Goal: Task Accomplishment & Management: Use online tool/utility

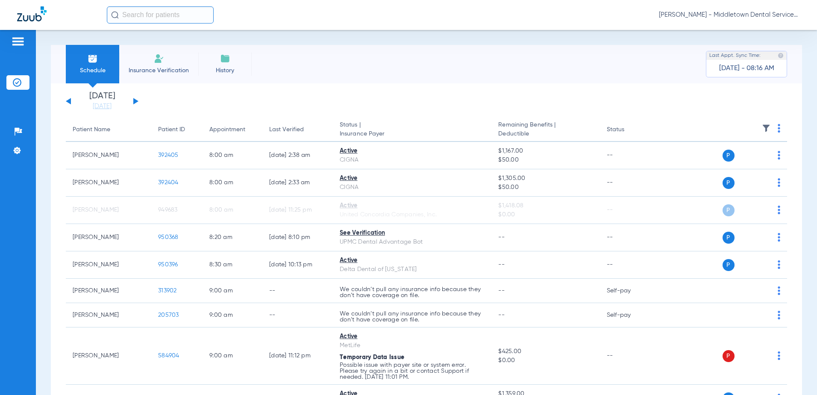
click at [136, 100] on button at bounding box center [135, 101] width 5 height 6
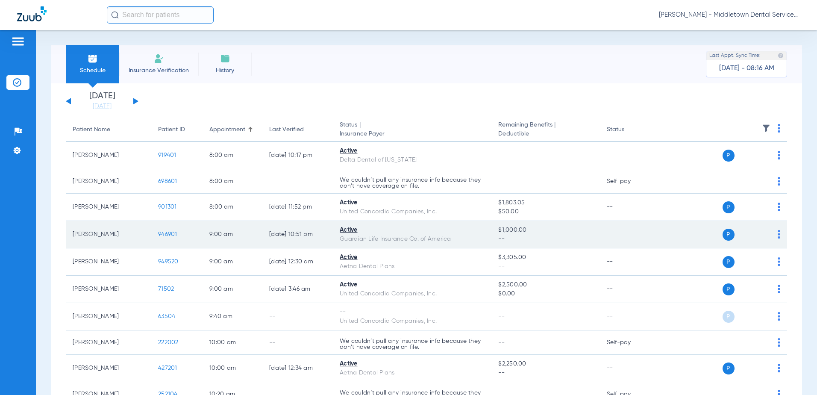
click at [165, 234] on span "946901" at bounding box center [167, 234] width 19 height 6
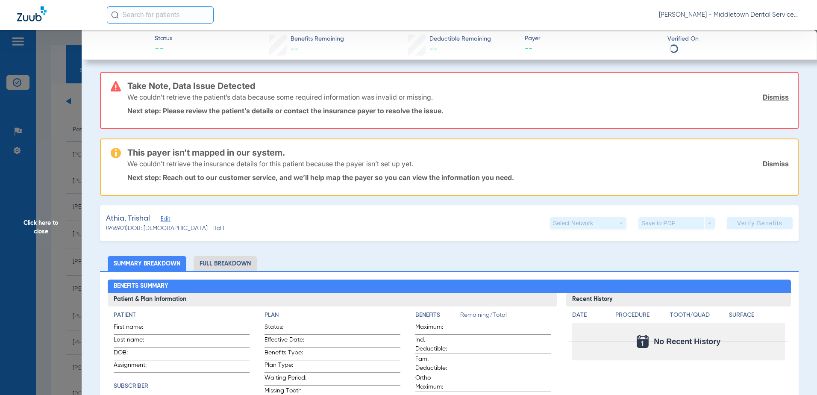
click at [204, 264] on li "Full Breakdown" at bounding box center [225, 263] width 63 height 15
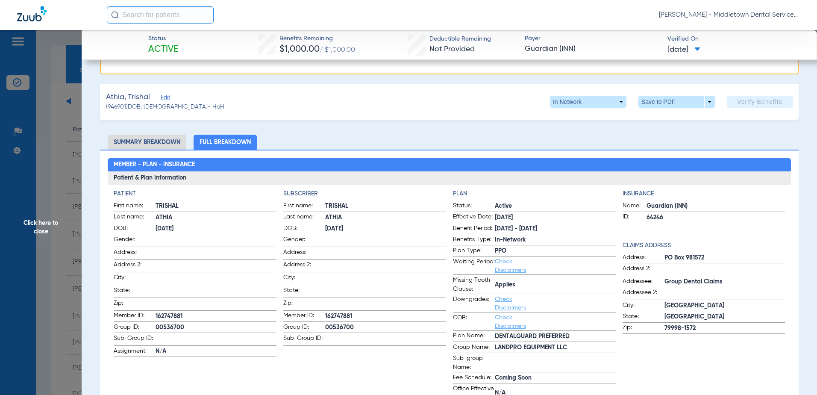
scroll to position [128, 0]
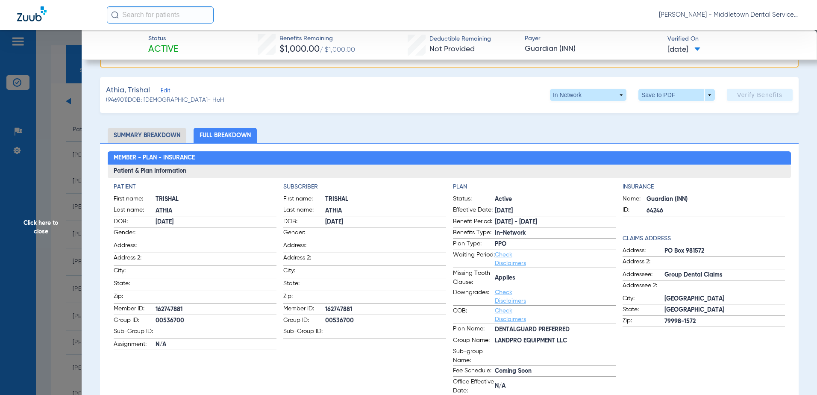
click at [40, 229] on span "Click here to close" at bounding box center [41, 227] width 82 height 395
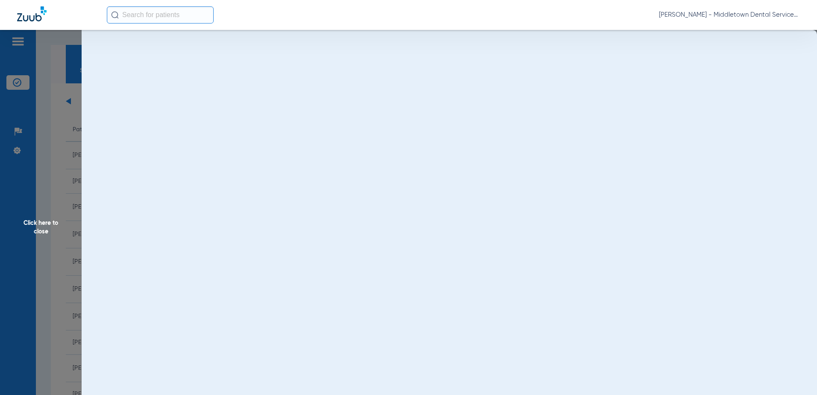
scroll to position [0, 0]
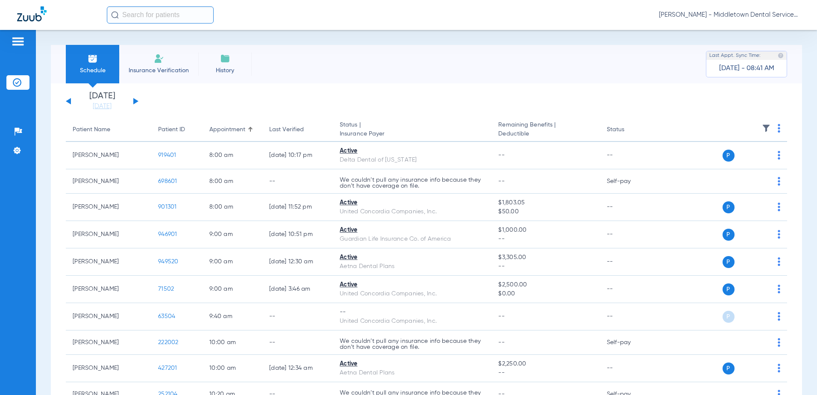
click at [152, 68] on span "Insurance Verification" at bounding box center [159, 70] width 66 height 9
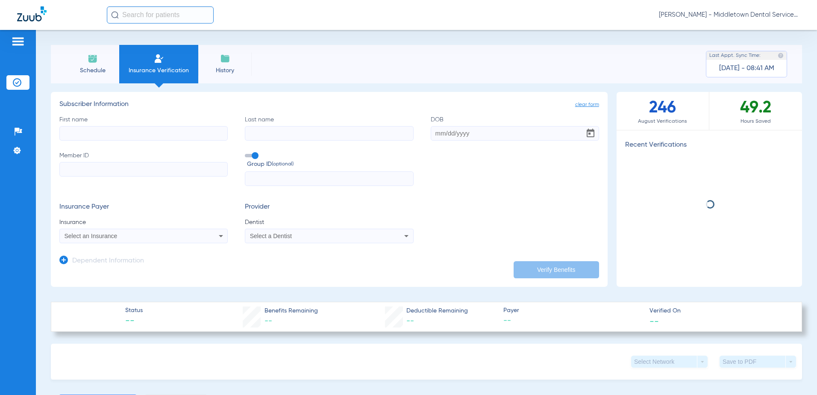
click at [120, 129] on input "First name" at bounding box center [143, 133] width 168 height 15
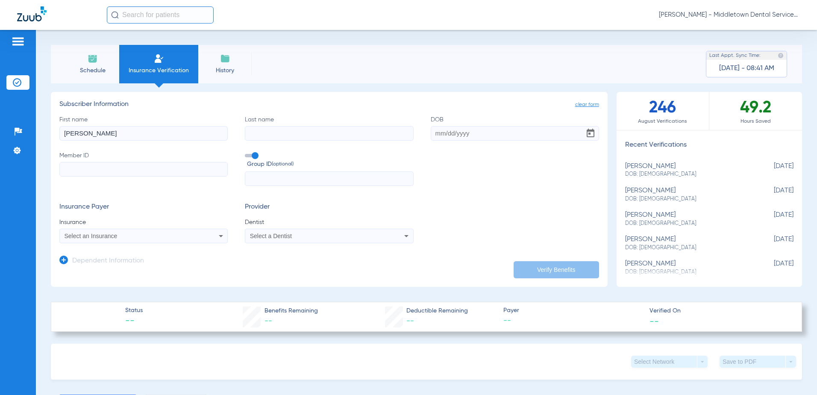
type input "[PERSON_NAME]"
type input "[DATE]"
click at [126, 169] on input "Member ID" at bounding box center [143, 169] width 168 height 15
paste input "DRL318975"
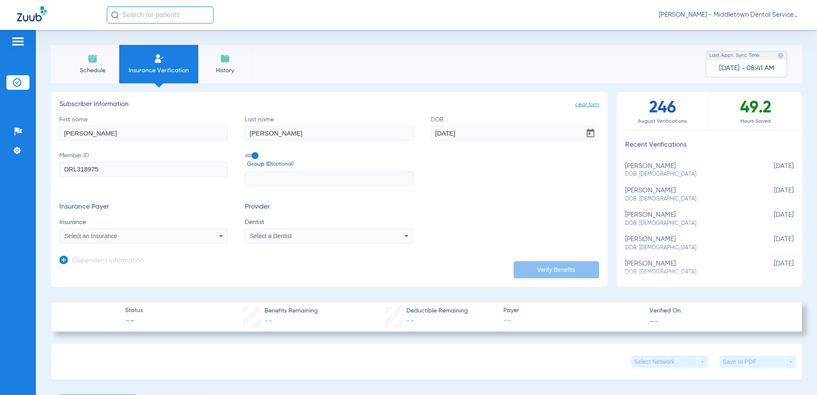
type input "DRL318975"
click at [271, 236] on span "Select a Dentist" at bounding box center [271, 235] width 42 height 7
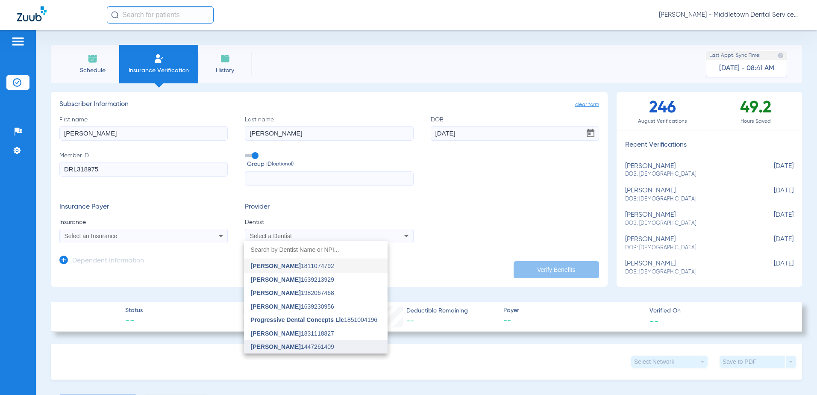
click at [276, 347] on span "[PERSON_NAME]" at bounding box center [276, 346] width 50 height 7
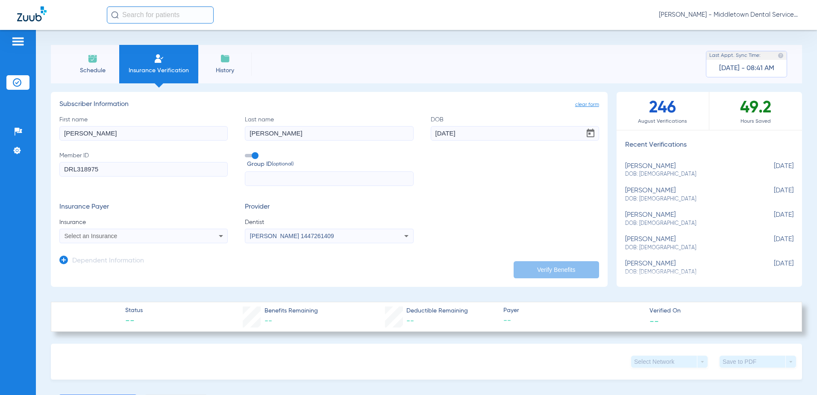
click at [136, 235] on div "Select an Insurance" at bounding box center [128, 236] width 127 height 6
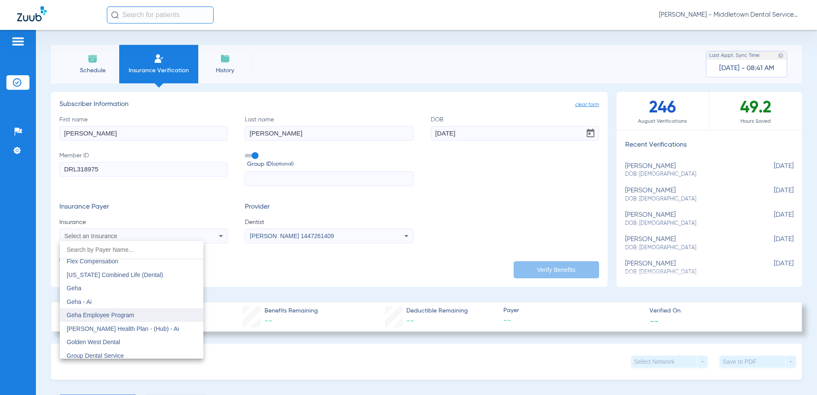
scroll to position [2820, 0]
click at [100, 323] on span "Guardian Life Insurance Co. Of America" at bounding box center [120, 326] width 106 height 7
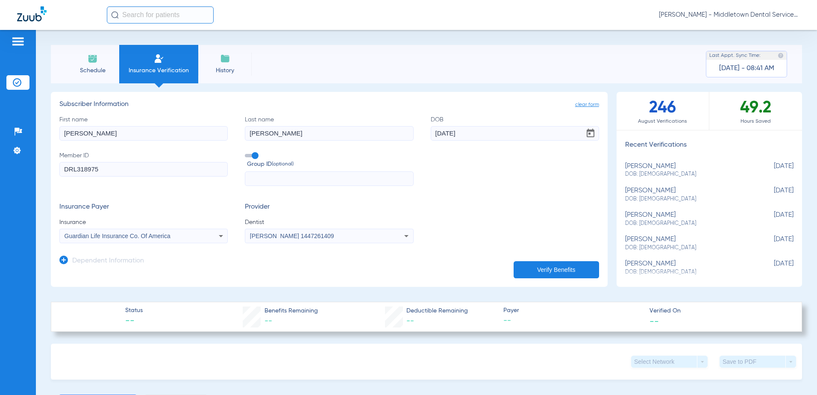
click at [523, 271] on button "Verify Benefits" at bounding box center [556, 269] width 85 height 17
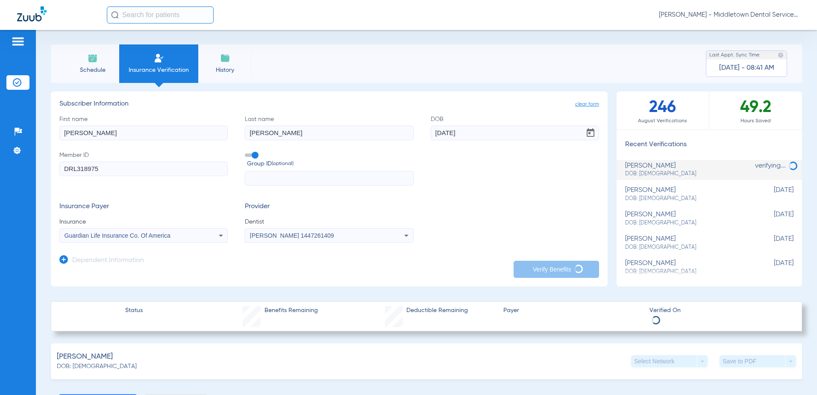
scroll to position [0, 0]
click at [88, 60] on img at bounding box center [93, 58] width 10 height 10
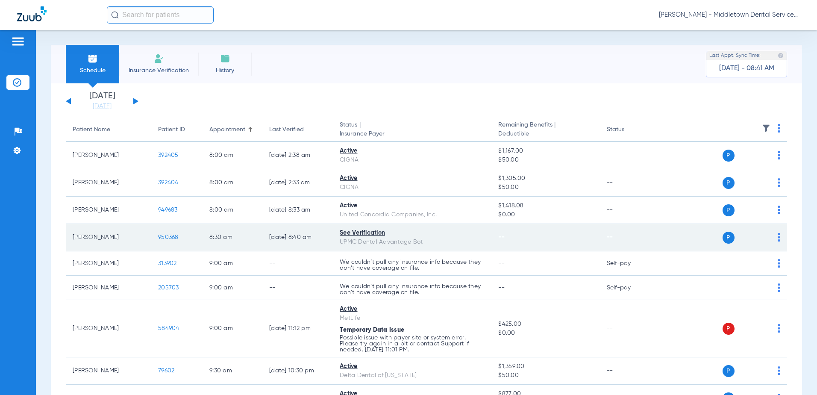
click at [168, 237] on span "950368" at bounding box center [168, 237] width 21 height 6
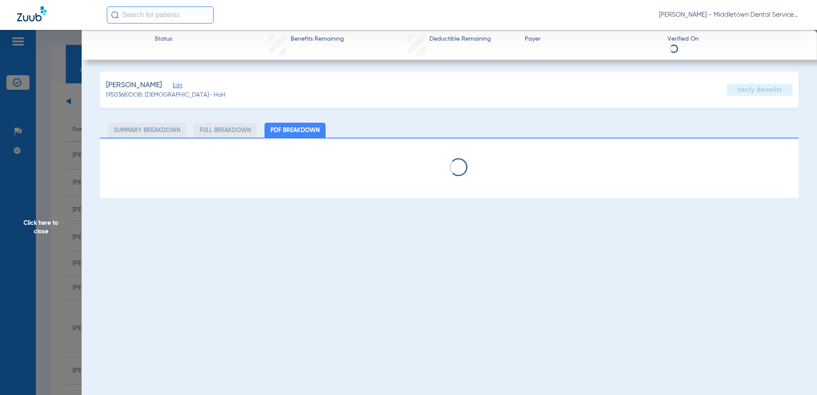
select select "page-width"
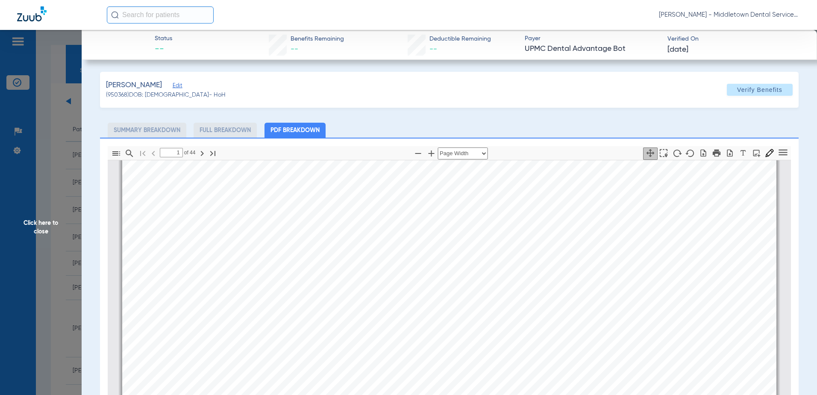
type input "2"
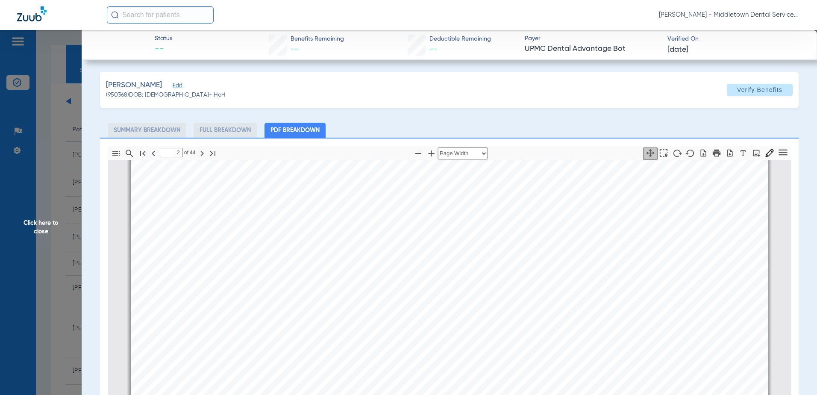
click at [38, 223] on span "Click here to close" at bounding box center [41, 227] width 82 height 395
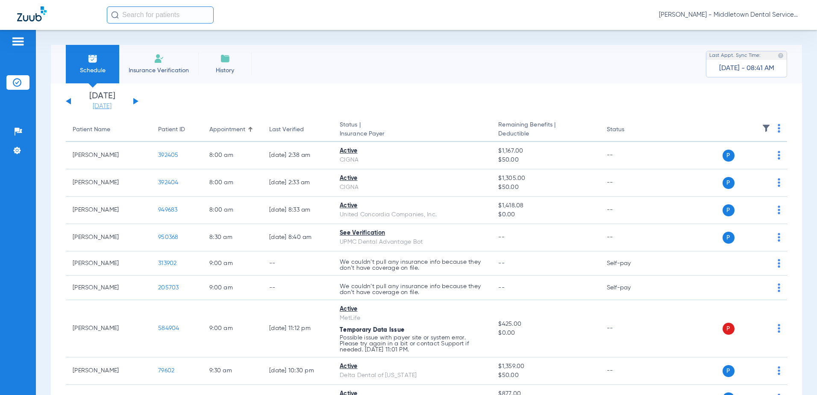
click at [100, 105] on link "[DATE]" at bounding box center [101, 106] width 51 height 9
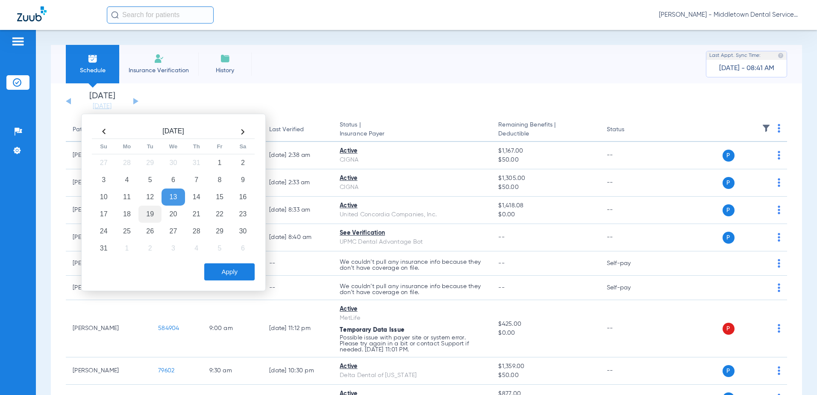
click at [153, 216] on td "19" at bounding box center [149, 214] width 23 height 17
click at [220, 267] on button "Apply" at bounding box center [229, 271] width 50 height 17
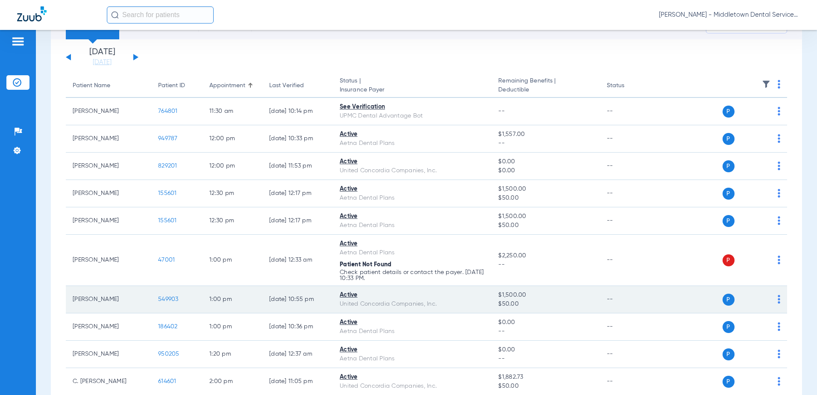
scroll to position [43, 0]
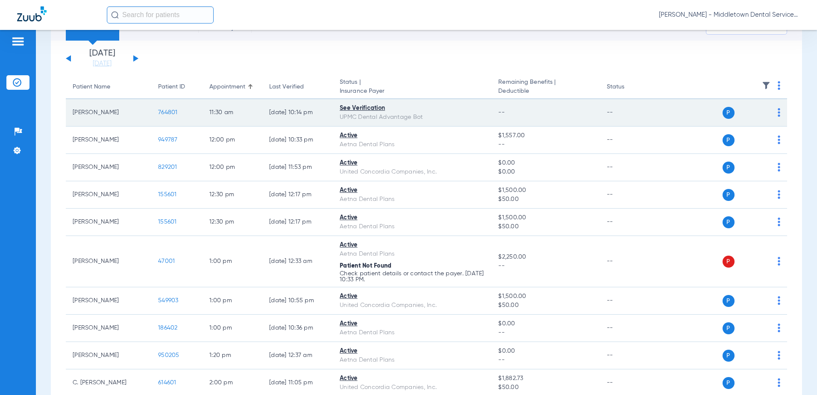
click at [172, 113] on span "764801" at bounding box center [168, 112] width 20 height 6
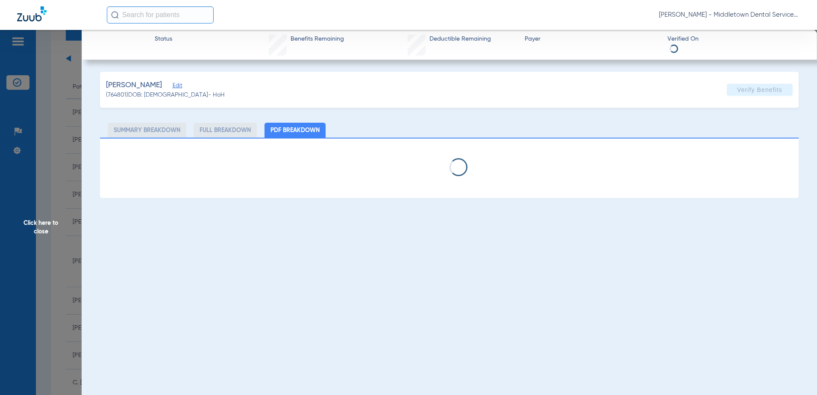
select select "page-width"
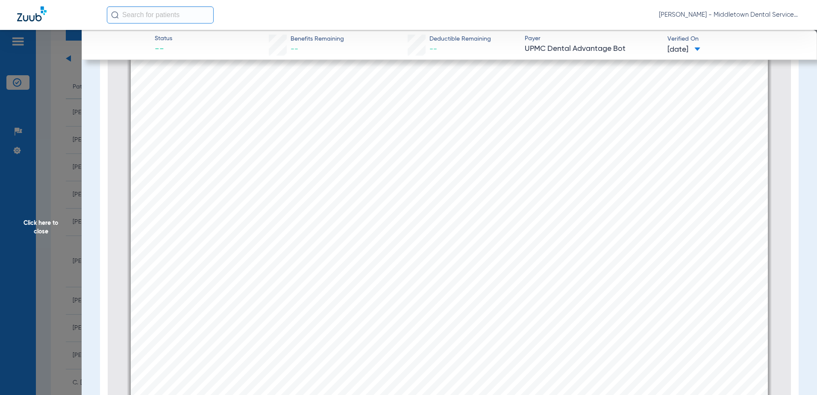
scroll to position [10814, 0]
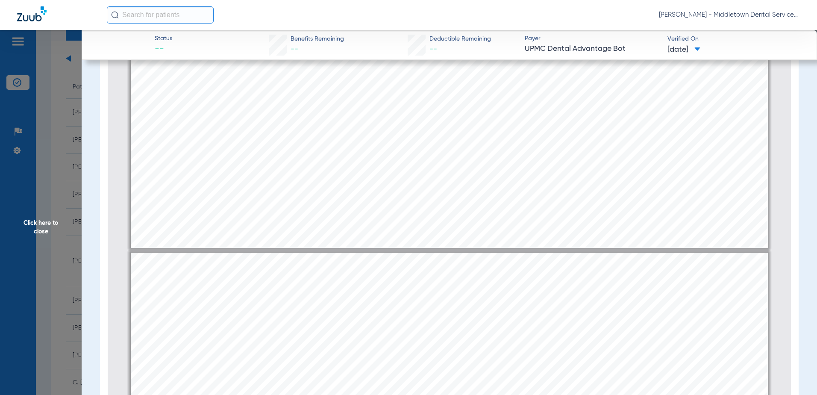
type input "14"
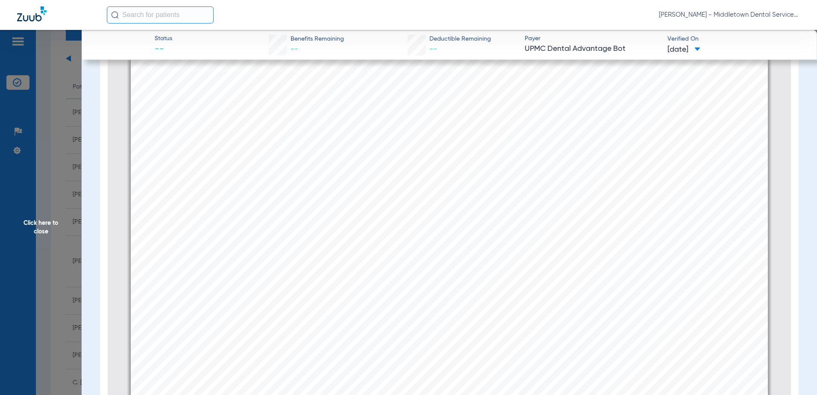
scroll to position [11925, 0]
click at [48, 222] on span "Click here to close" at bounding box center [41, 227] width 82 height 395
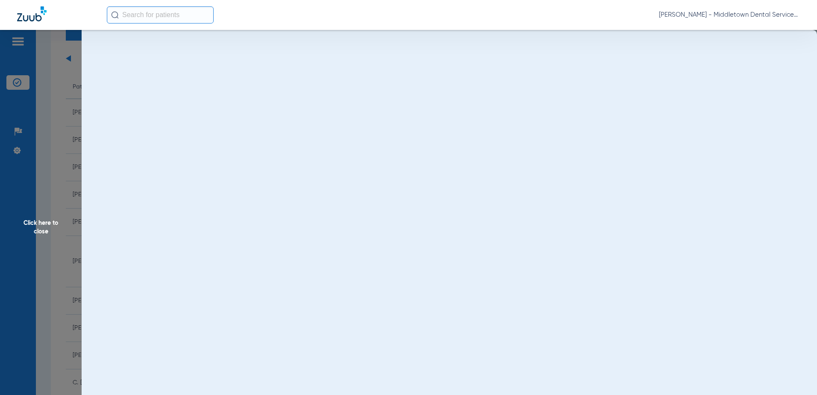
scroll to position [0, 0]
